Goal: Find specific fact: Find specific fact

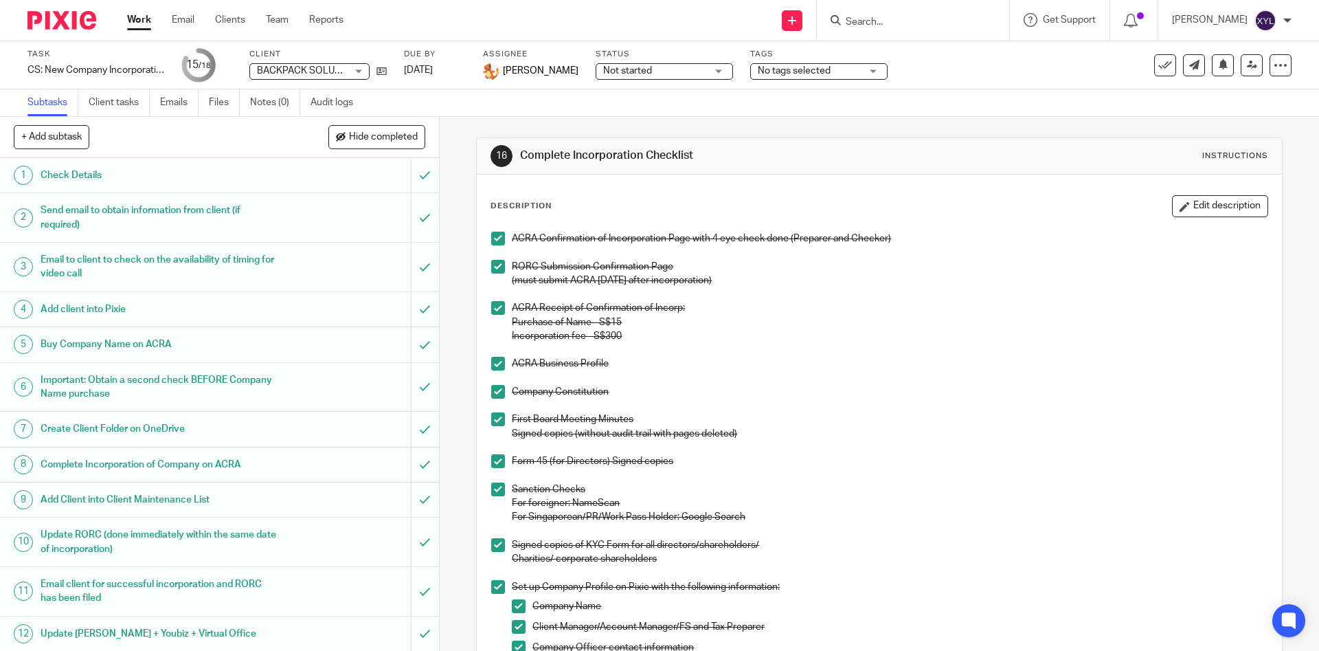
click at [901, 21] on input "Search" at bounding box center [906, 22] width 124 height 12
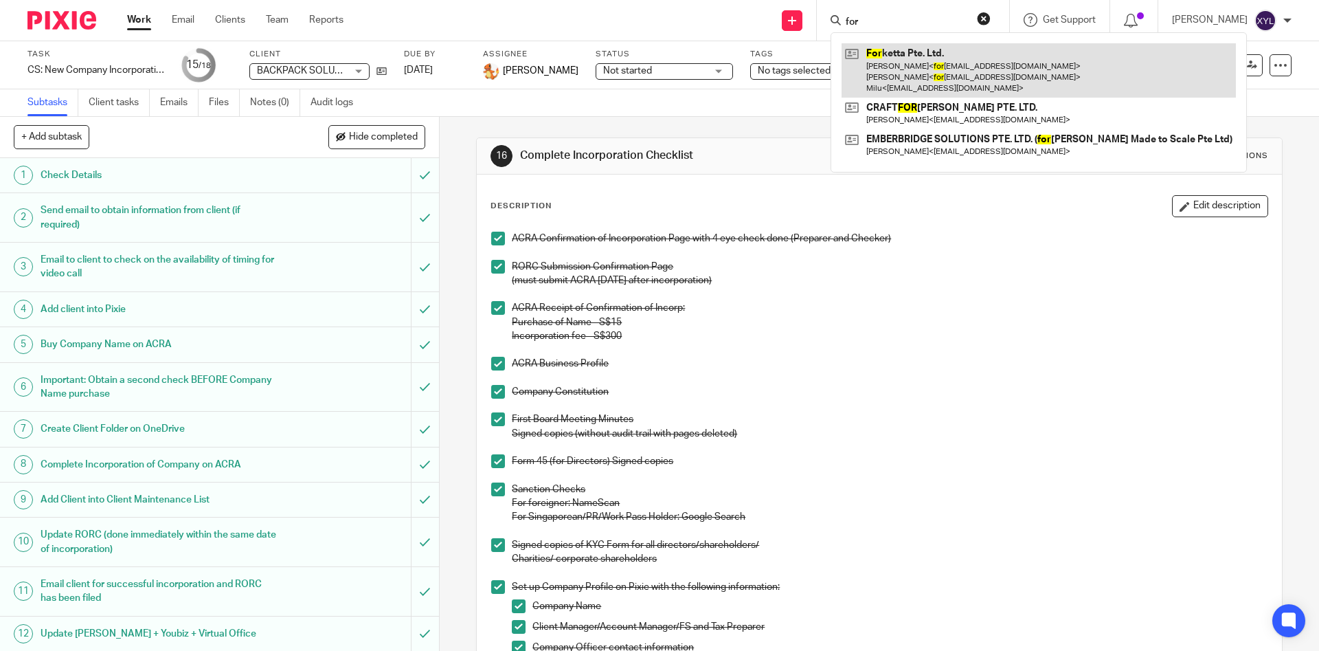
type input "for"
click at [925, 62] on link at bounding box center [1039, 70] width 394 height 54
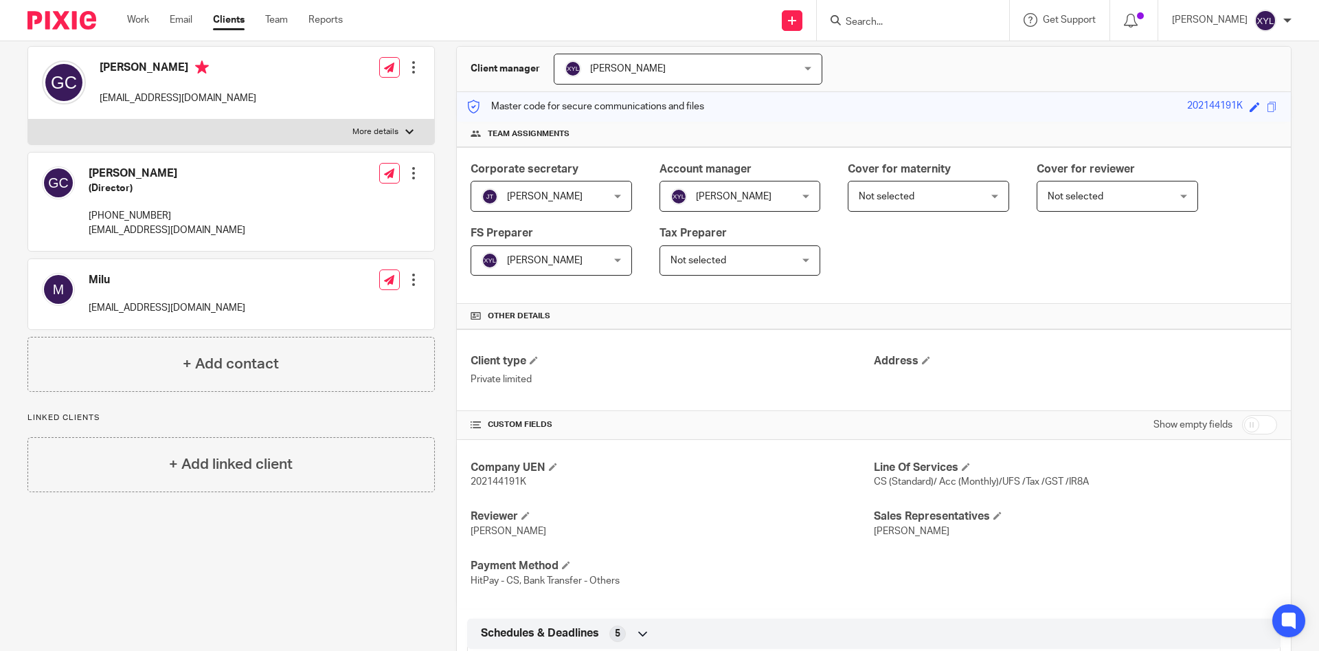
scroll to position [190, 0]
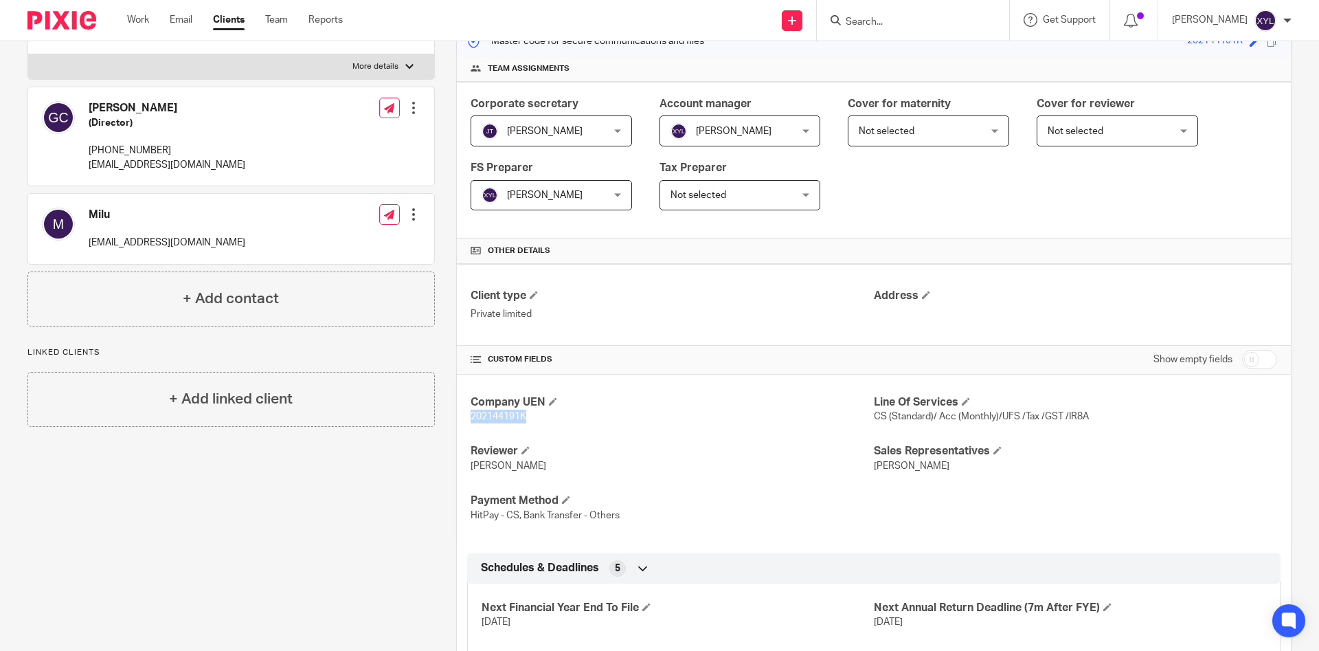
drag, startPoint x: 528, startPoint y: 414, endPoint x: 455, endPoint y: 414, distance: 72.1
click at [457, 414] on div "Company UEN 202144191K Line Of Services CS (Standard)/ Acc (Monthly)/UFS /Tax /…" at bounding box center [874, 458] width 834 height 168
copy span "202144191K"
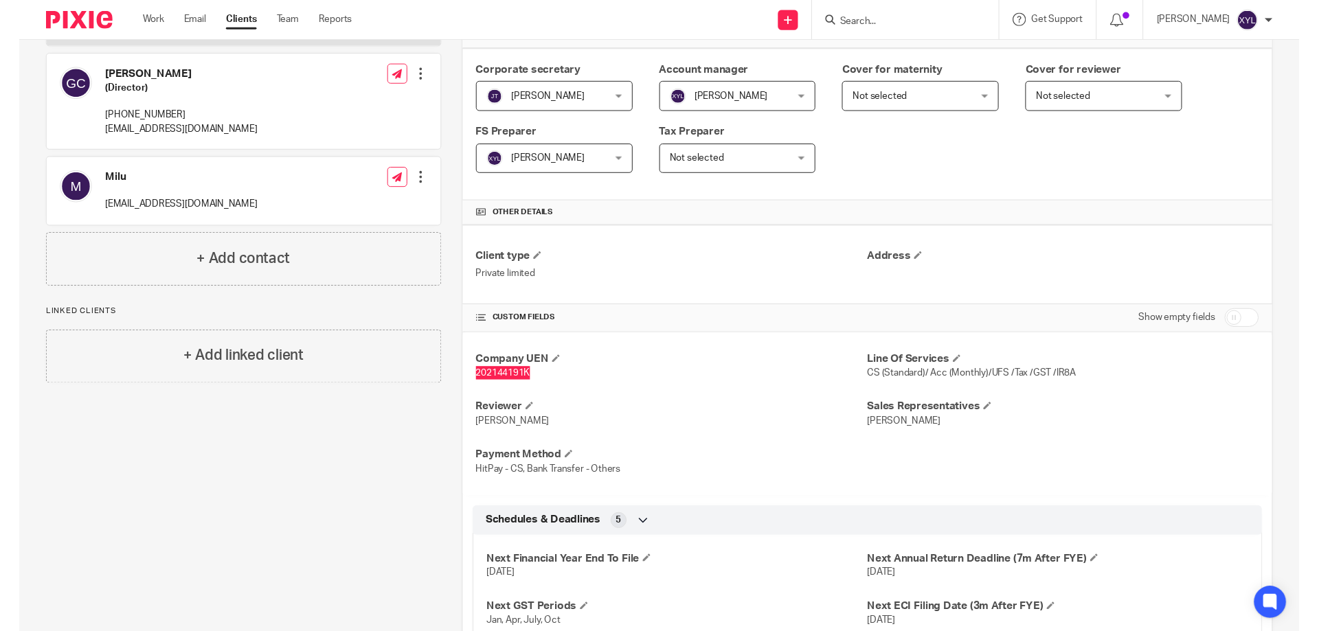
scroll to position [324, 0]
